Goal: Transaction & Acquisition: Purchase product/service

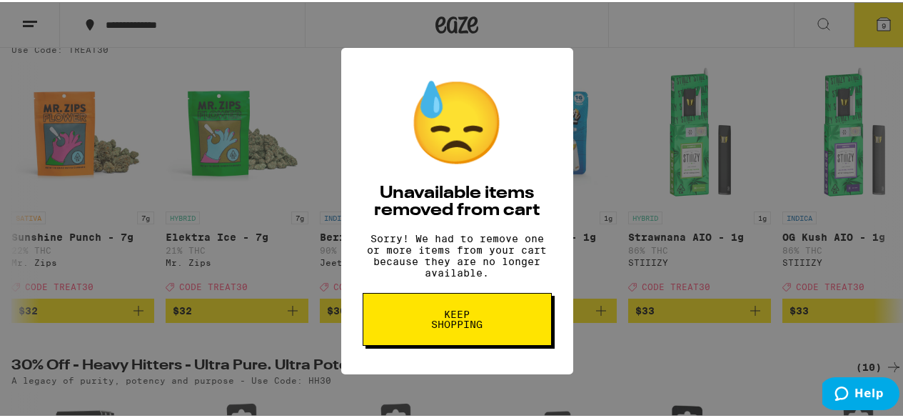
click at [675, 171] on div "😓 Unavailable items removed from cart Sorry! We had to remove one or more items…" at bounding box center [457, 209] width 914 height 418
click at [675, 171] on img "Open page for Strawnana AIO - 1g from STIIIZY" at bounding box center [699, 130] width 143 height 143
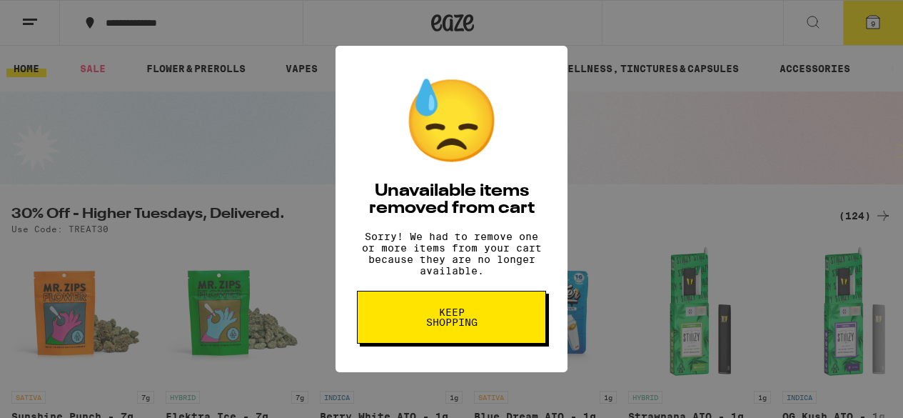
click at [506, 333] on button "Keep Shopping" at bounding box center [451, 317] width 189 height 53
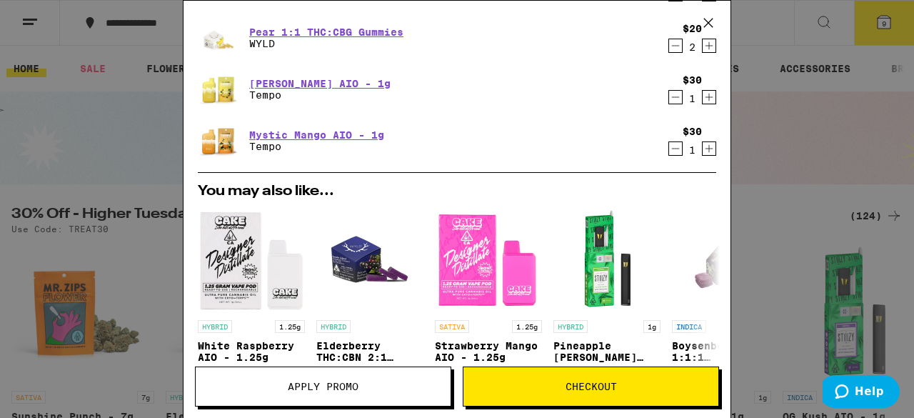
scroll to position [290, 0]
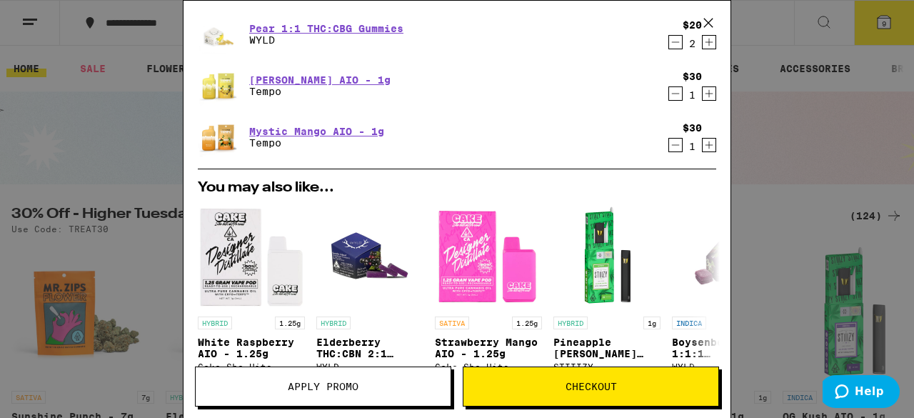
click at [669, 95] on icon "Decrement" at bounding box center [675, 93] width 13 height 17
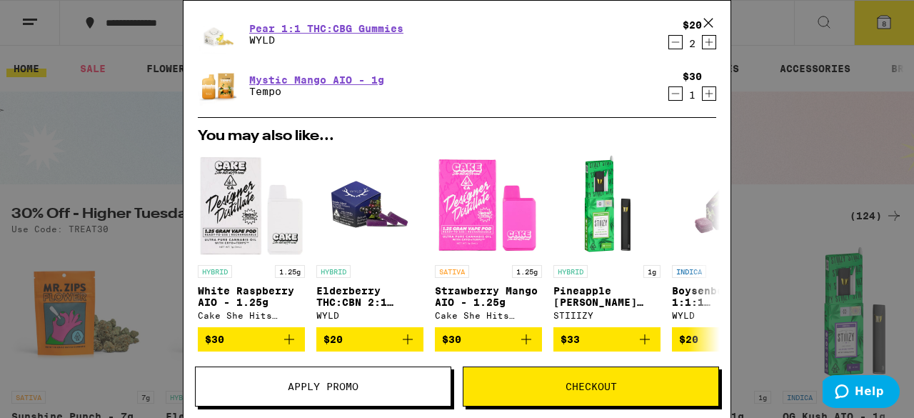
click at [669, 96] on icon "Decrement" at bounding box center [675, 93] width 13 height 17
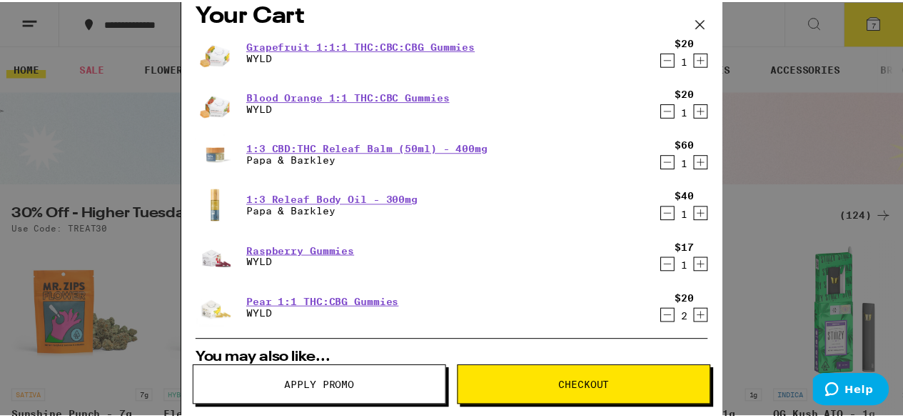
scroll to position [0, 0]
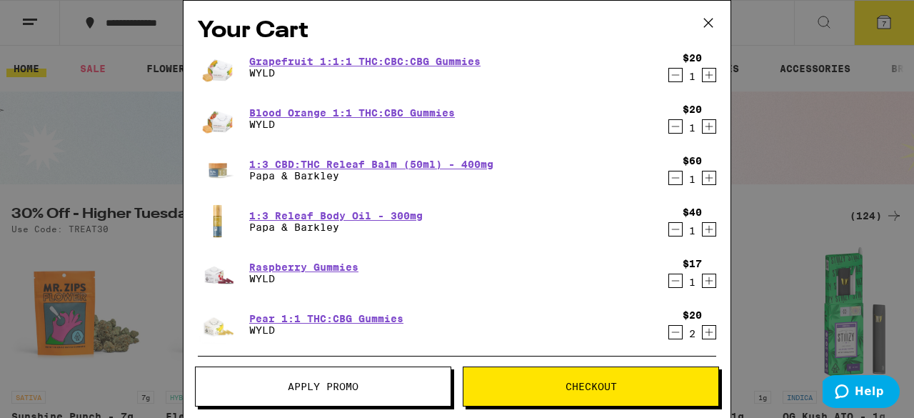
click at [707, 21] on icon at bounding box center [708, 23] width 9 height 9
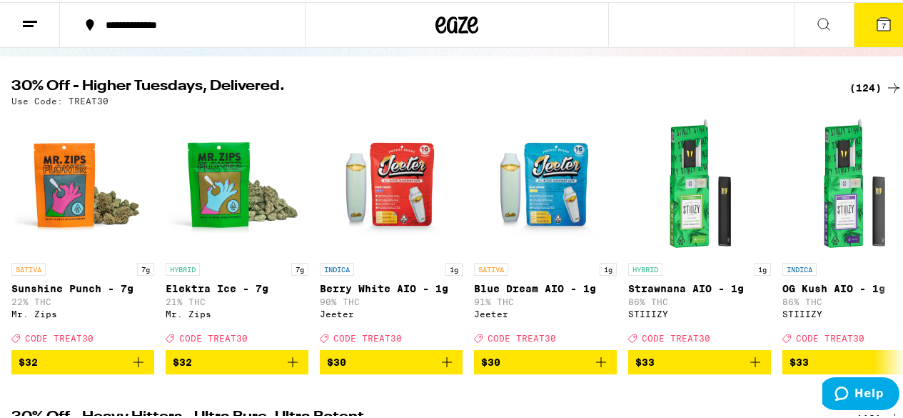
scroll to position [121, 0]
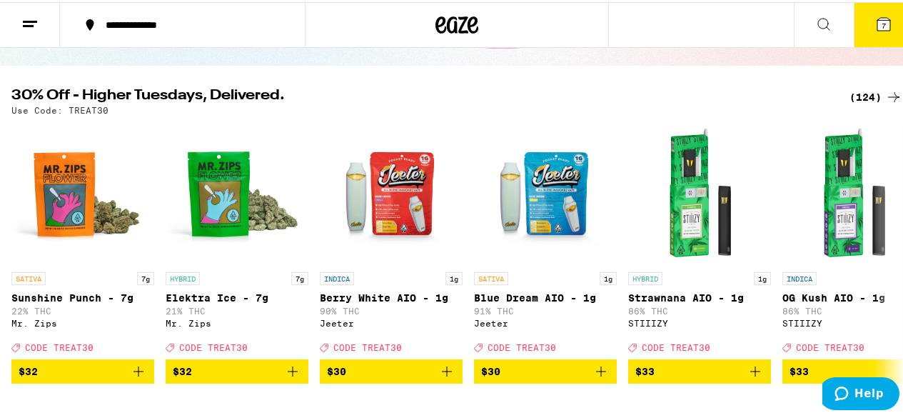
click at [885, 94] on icon at bounding box center [893, 94] width 17 height 17
click at [872, 95] on div "(124)" at bounding box center [876, 94] width 53 height 17
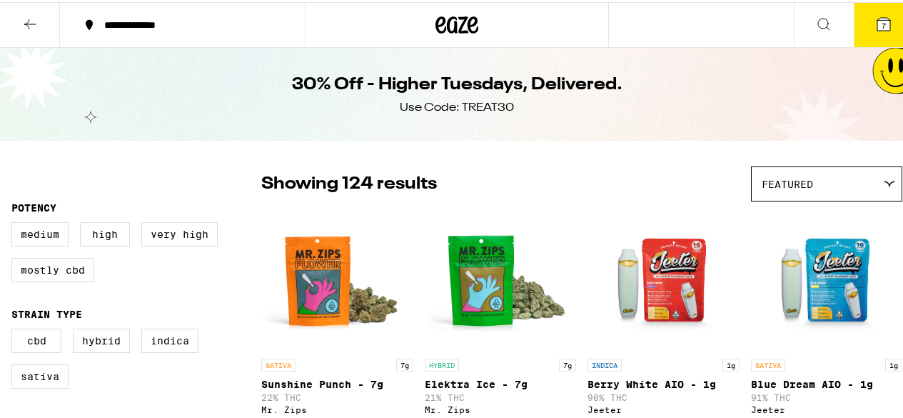
click at [872, 95] on div "30% Off - Higher Tuesdays, Delivered. Use Code: TREAT30" at bounding box center [457, 92] width 914 height 93
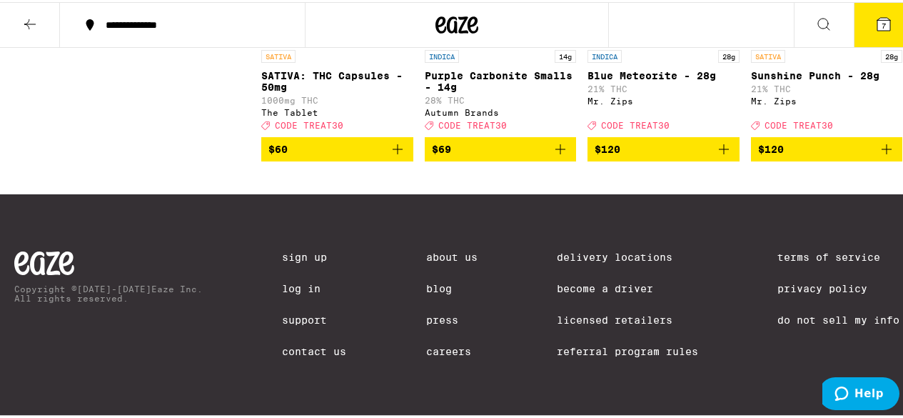
scroll to position [8708, 0]
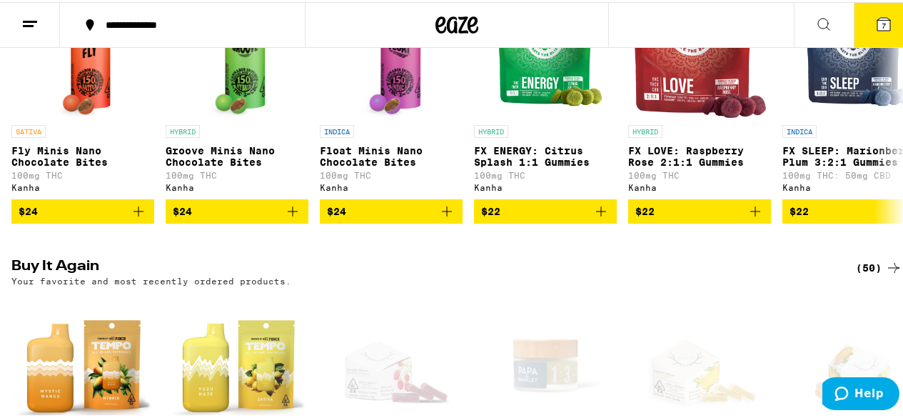
scroll to position [893, 0]
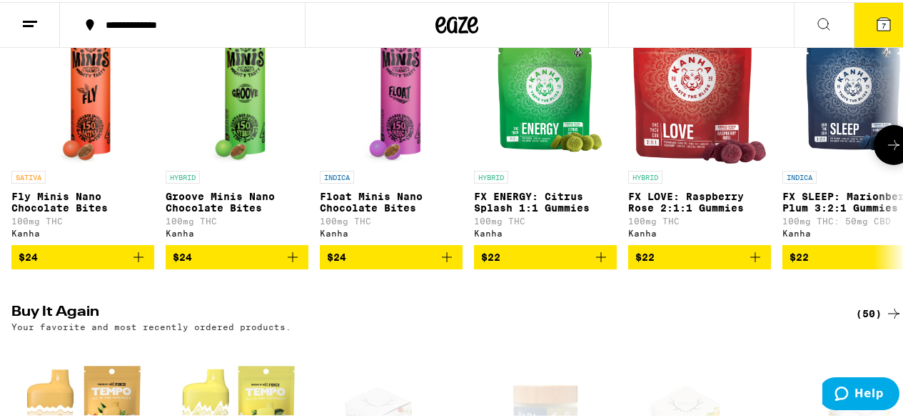
click at [888, 151] on icon at bounding box center [893, 142] width 17 height 17
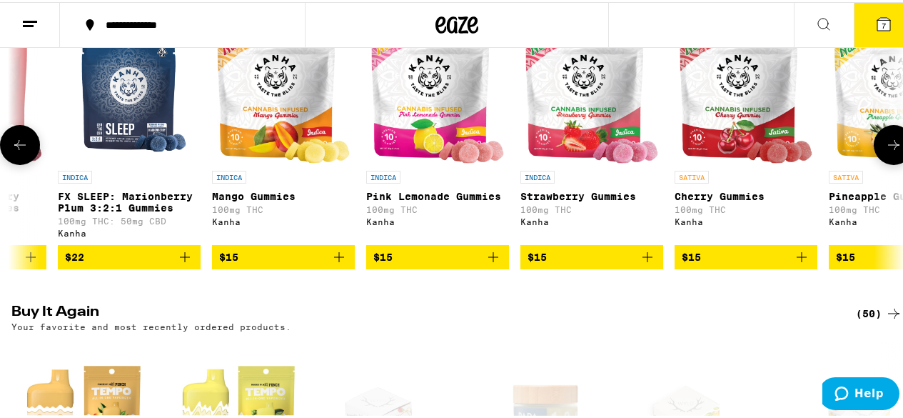
click at [888, 151] on icon at bounding box center [893, 142] width 17 height 17
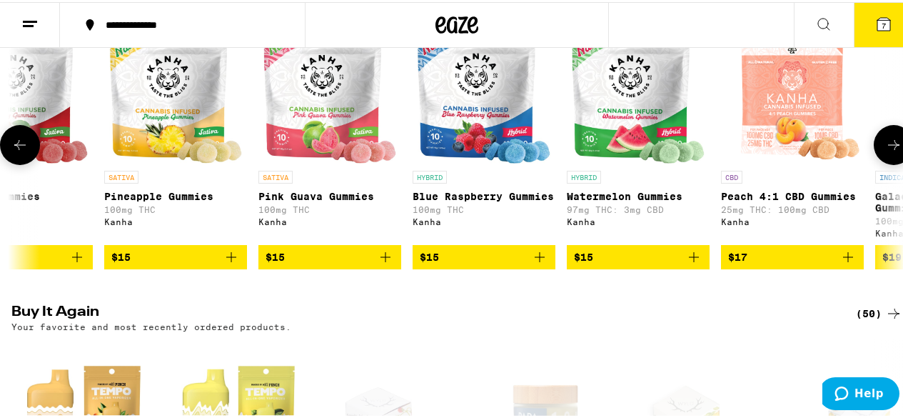
click at [888, 151] on icon at bounding box center [893, 142] width 17 height 17
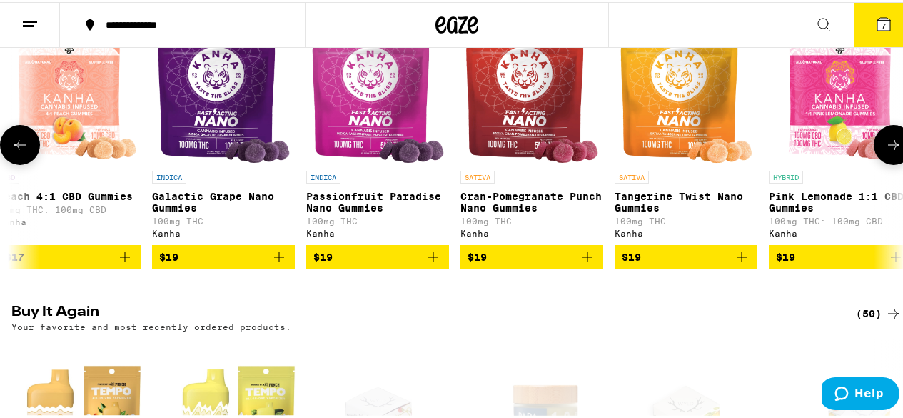
click at [888, 151] on icon at bounding box center [893, 142] width 17 height 17
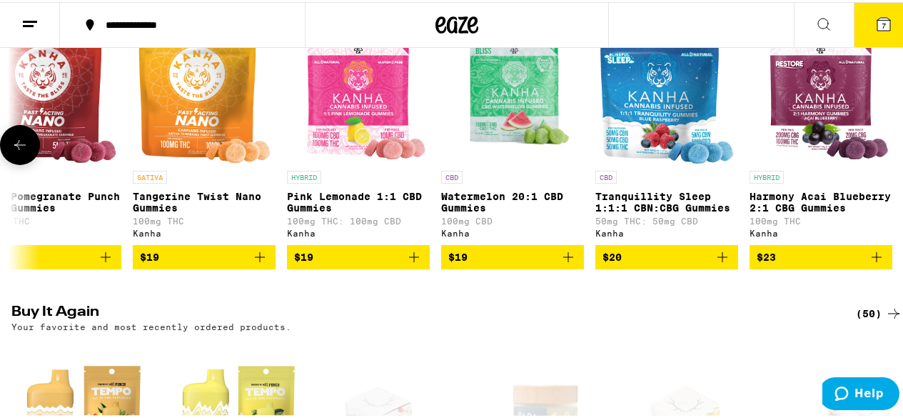
scroll to position [0, 2667]
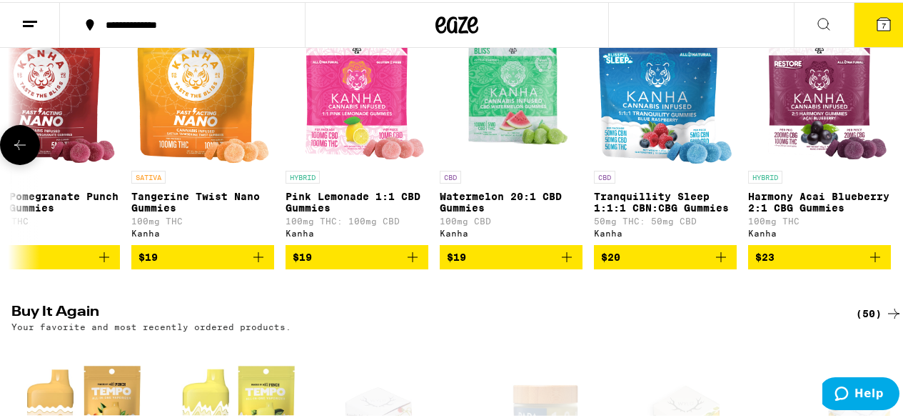
click at [888, 163] on div at bounding box center [894, 143] width 40 height 40
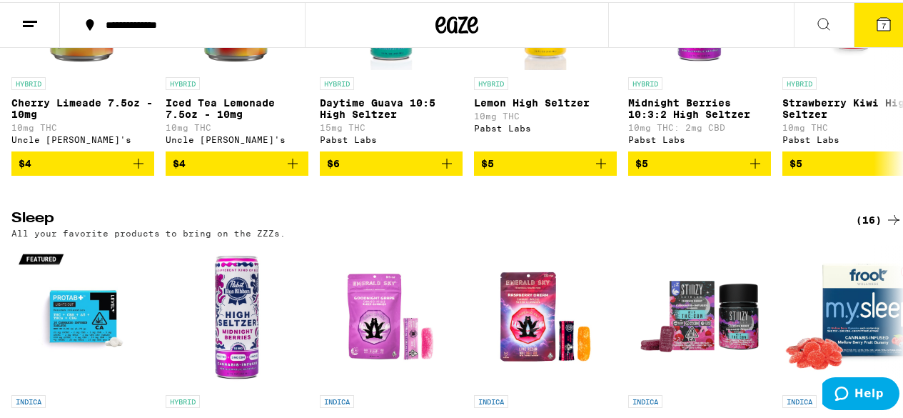
scroll to position [5192, 0]
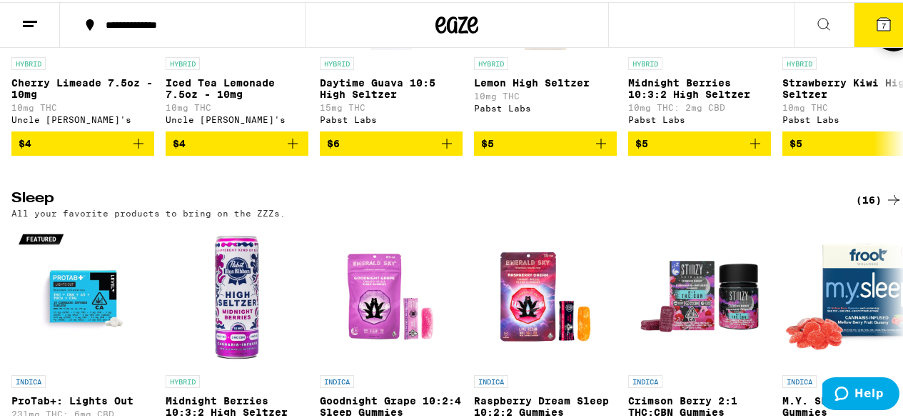
click at [885, 38] on icon at bounding box center [893, 29] width 17 height 17
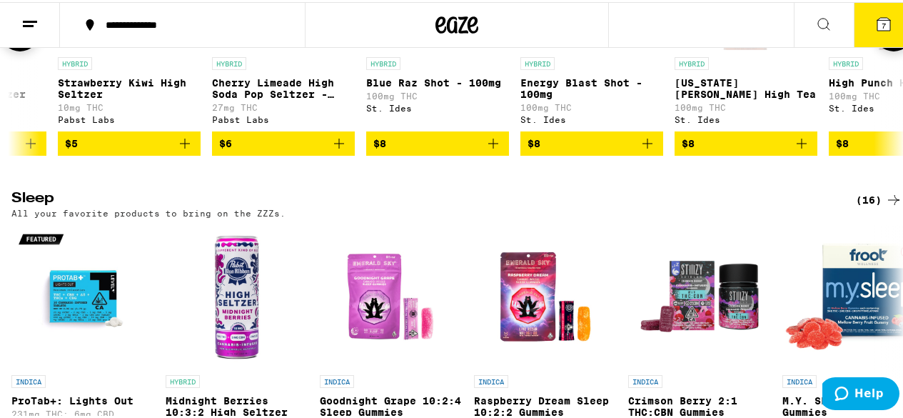
click at [885, 38] on icon at bounding box center [893, 29] width 17 height 17
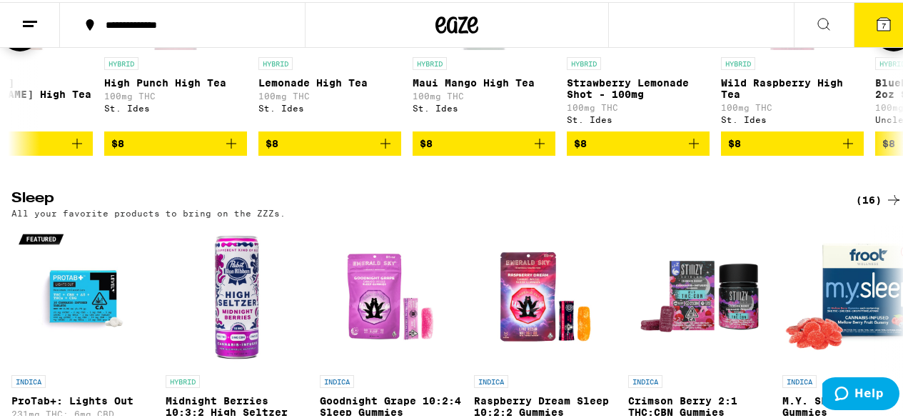
click at [885, 38] on icon at bounding box center [893, 29] width 17 height 17
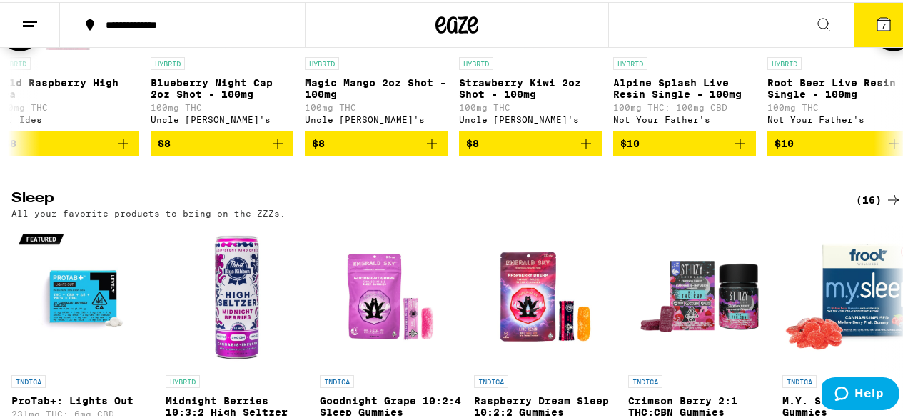
click at [885, 38] on icon at bounding box center [893, 29] width 17 height 17
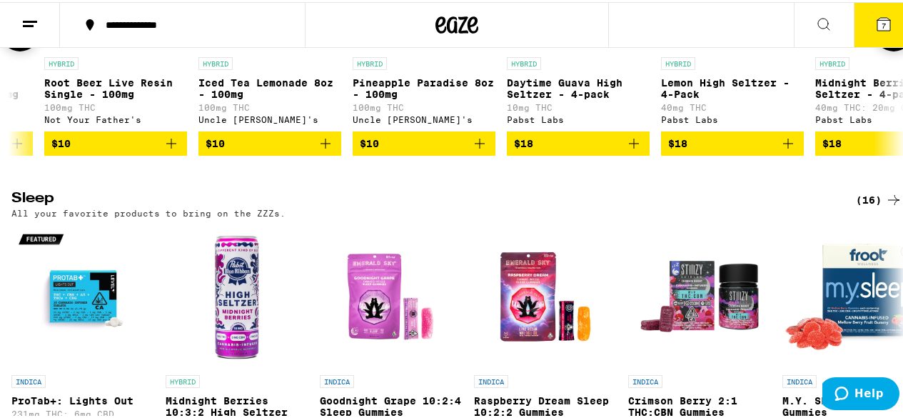
scroll to position [0, 2899]
click at [885, 38] on icon at bounding box center [893, 29] width 17 height 17
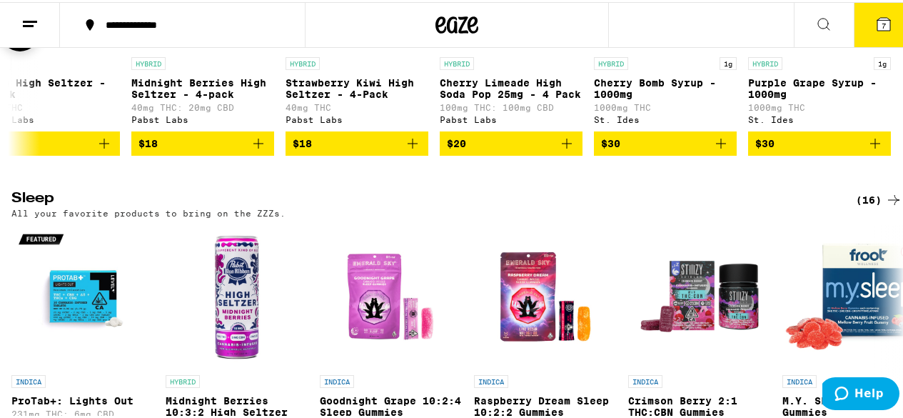
scroll to position [0, 3592]
click at [875, 49] on div at bounding box center [894, 29] width 40 height 40
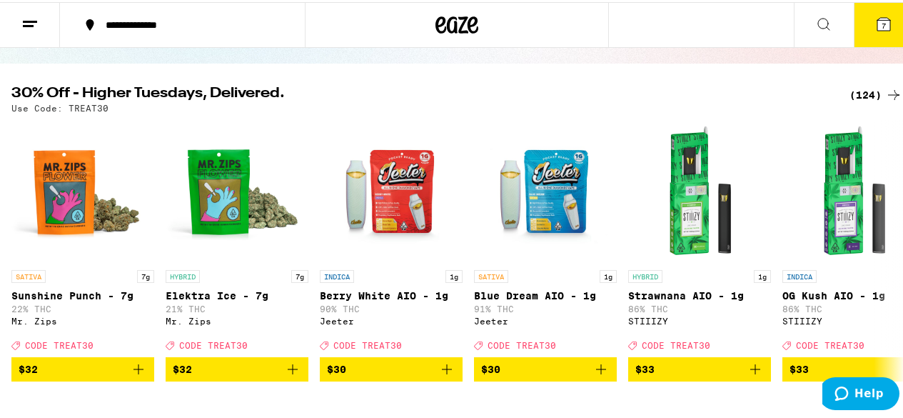
scroll to position [0, 0]
